Goal: Task Accomplishment & Management: Use online tool/utility

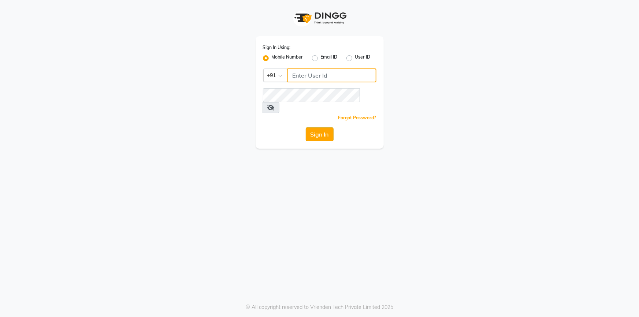
type input "7887369666"
click at [314, 127] on button "Sign In" at bounding box center [320, 134] width 28 height 14
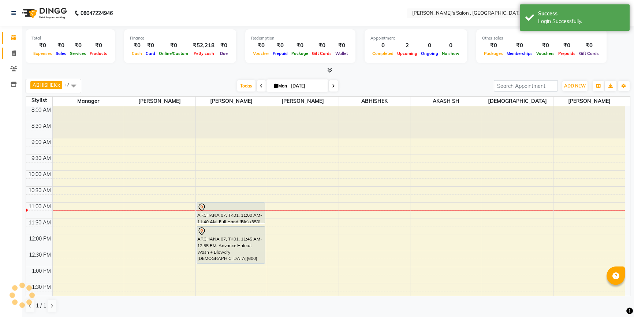
click at [11, 59] on link "Invoice" at bounding box center [11, 54] width 18 height 12
select select "7416"
select select "service"
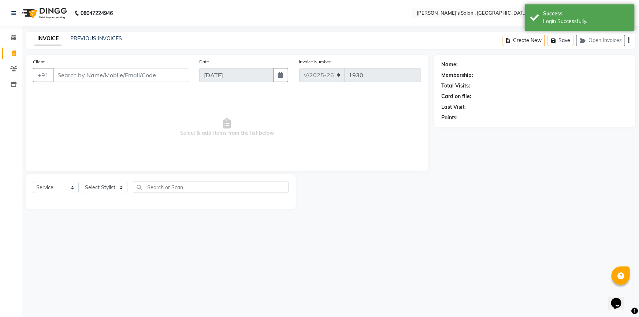
click at [79, 74] on input "Client" at bounding box center [121, 75] width 136 height 14
click at [110, 188] on select "Select Stylist ABHISHEK [PERSON_NAME] AKASH SH ARJUN SIR Manager [PERSON_NAME] …" at bounding box center [105, 187] width 46 height 11
select select "67371"
click at [82, 182] on select "Select Stylist ABHISHEK [PERSON_NAME] AKASH SH ARJUN SIR Manager [PERSON_NAME] …" at bounding box center [105, 187] width 46 height 11
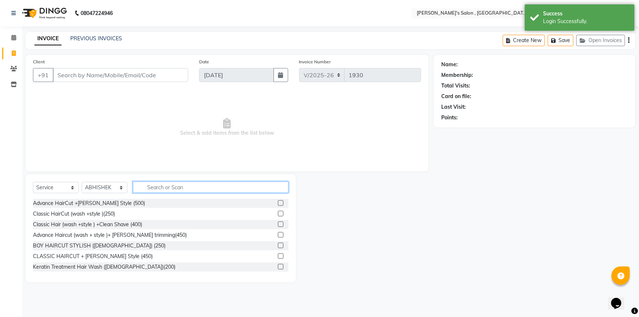
click at [156, 188] on input "text" at bounding box center [211, 187] width 156 height 11
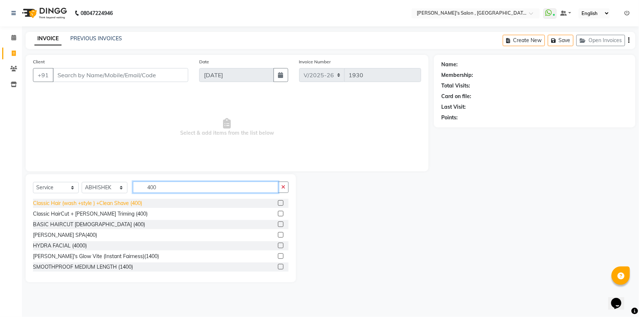
type input "400"
click at [77, 206] on div "Classic Hair (wash +style ) +Clean Shave (400)" at bounding box center [87, 204] width 109 height 8
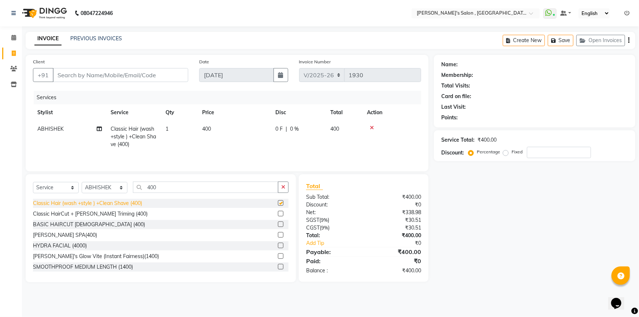
checkbox input "false"
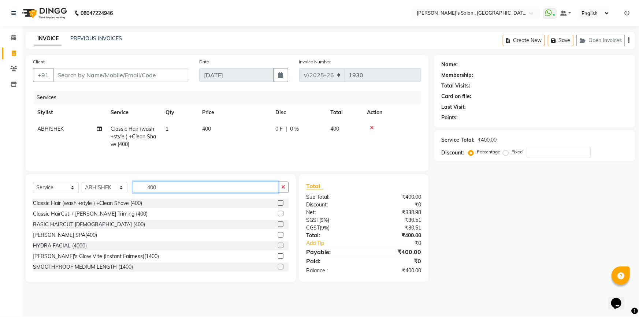
click at [188, 190] on input "400" at bounding box center [205, 187] width 145 height 11
type input "4"
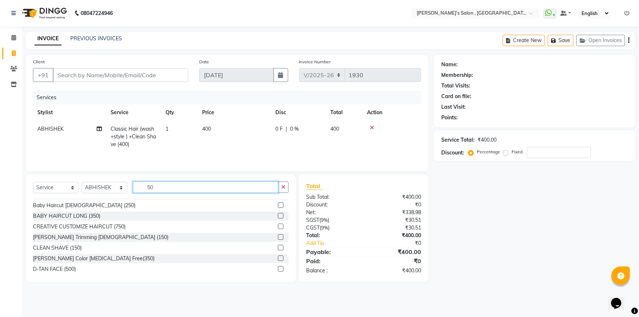
scroll to position [66, 0]
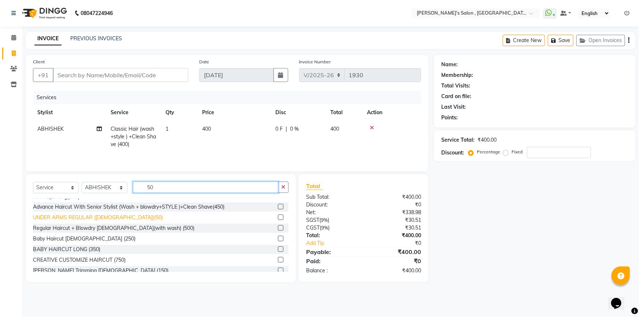
type input "50"
click at [104, 214] on div "UNDER ARMS REGULAR ([DEMOGRAPHIC_DATA])(50)" at bounding box center [98, 218] width 130 height 8
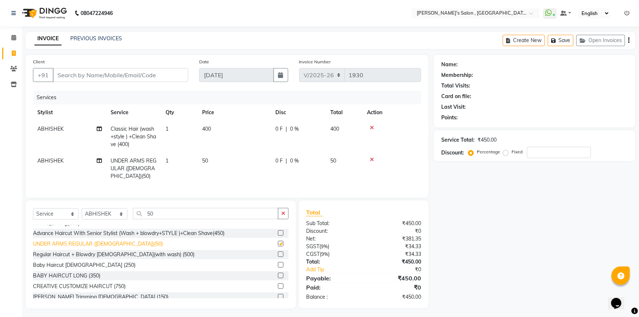
checkbox input "false"
click at [132, 76] on input "Client" at bounding box center [121, 75] width 136 height 14
type input "7"
type input "0"
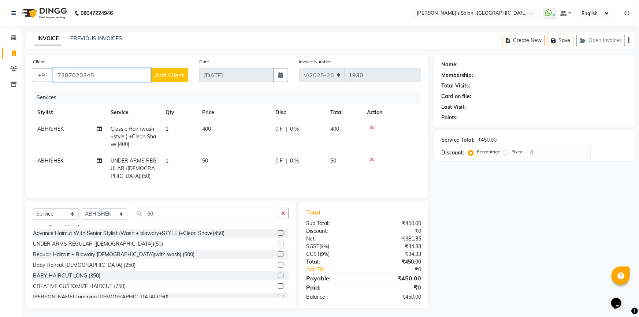
type input "7387020345"
click at [167, 77] on span "Add Client" at bounding box center [169, 74] width 29 height 7
select select "22"
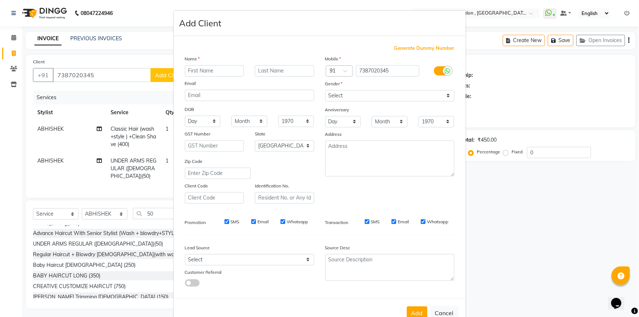
click at [202, 73] on input "text" at bounding box center [214, 70] width 59 height 11
type input "s"
type input "[PERSON_NAME] 07"
click at [371, 95] on select "Select [DEMOGRAPHIC_DATA] [DEMOGRAPHIC_DATA] Other Prefer Not To Say" at bounding box center [389, 95] width 129 height 11
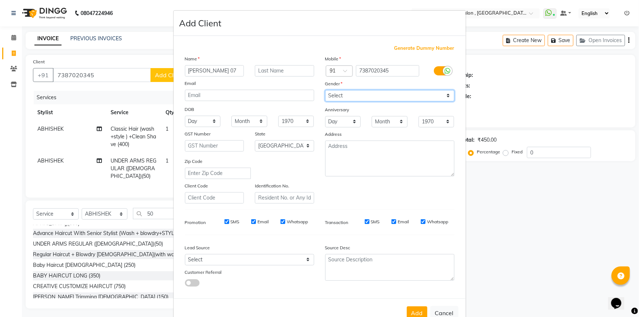
scroll to position [0, 0]
select select "[DEMOGRAPHIC_DATA]"
click at [325, 90] on select "Select [DEMOGRAPHIC_DATA] [DEMOGRAPHIC_DATA] Other Prefer Not To Say" at bounding box center [389, 95] width 129 height 11
click at [415, 311] on button "Add" at bounding box center [417, 313] width 21 height 13
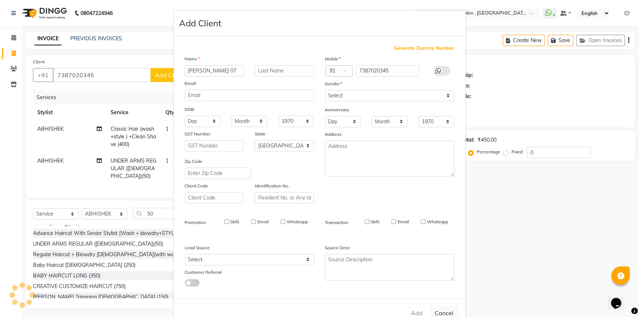
type input "73******45"
select select
select select "null"
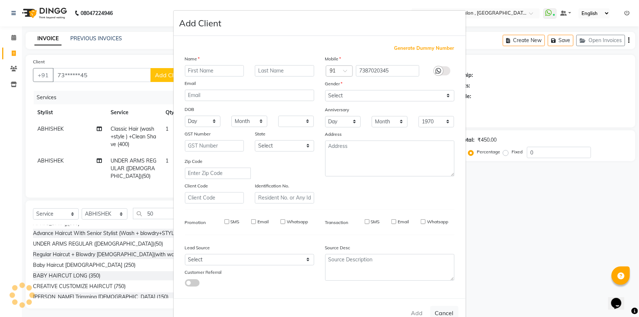
select select
checkbox input "false"
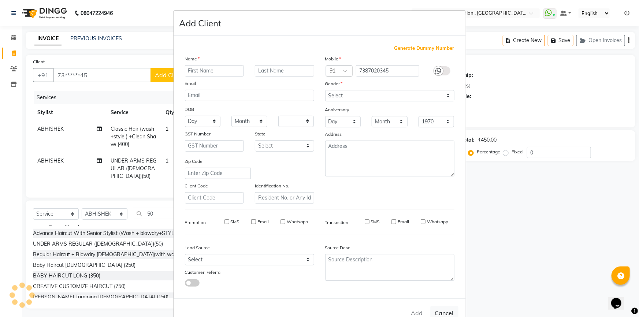
checkbox input "false"
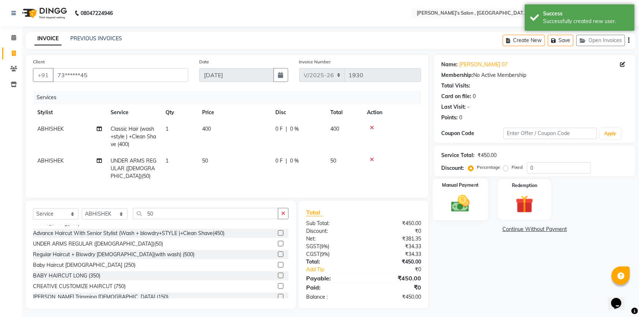
click at [458, 207] on img at bounding box center [461, 203] width 30 height 21
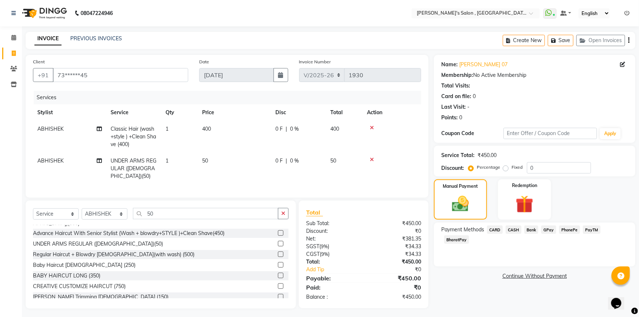
click at [511, 227] on span "CASH" at bounding box center [514, 230] width 16 height 8
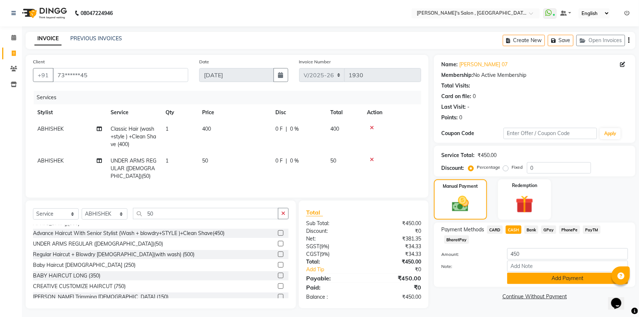
click at [545, 273] on button "Add Payment" at bounding box center [567, 278] width 121 height 11
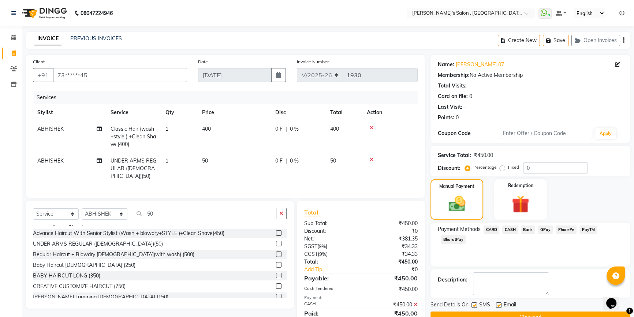
click at [517, 314] on button "Checkout" at bounding box center [531, 317] width 200 height 11
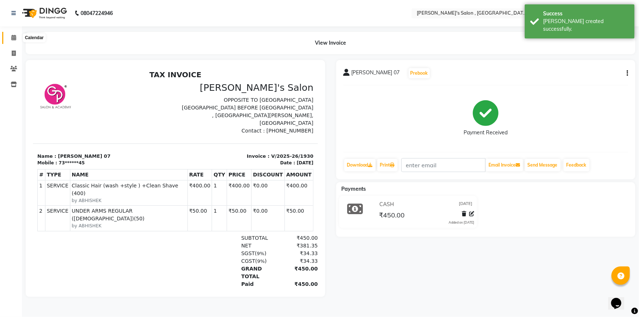
click at [7, 40] on span at bounding box center [13, 38] width 13 height 8
